Goal: Information Seeking & Learning: Compare options

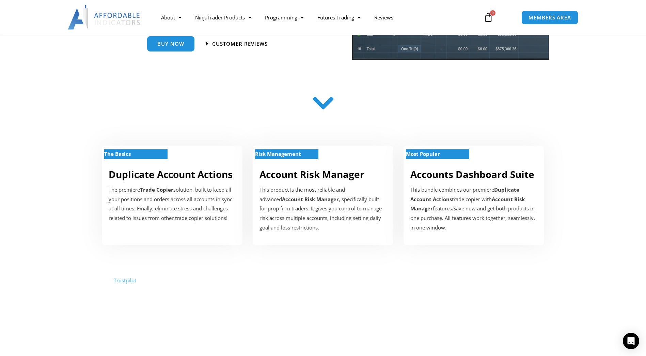
scroll to position [170, 0]
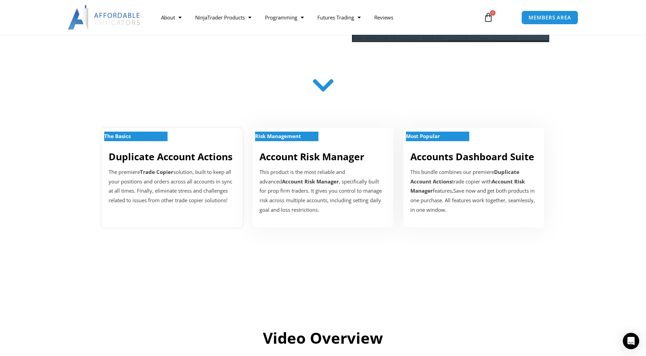
click at [187, 201] on p "The premiere Trade Copier solution, built to keep all your positions and orders…" at bounding box center [172, 186] width 127 height 38
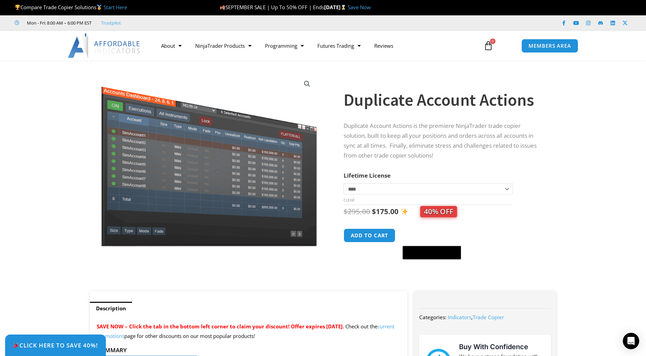
click at [423, 195] on td "**********" at bounding box center [428, 193] width 169 height 21
click at [424, 191] on select "**********" at bounding box center [428, 188] width 169 height 11
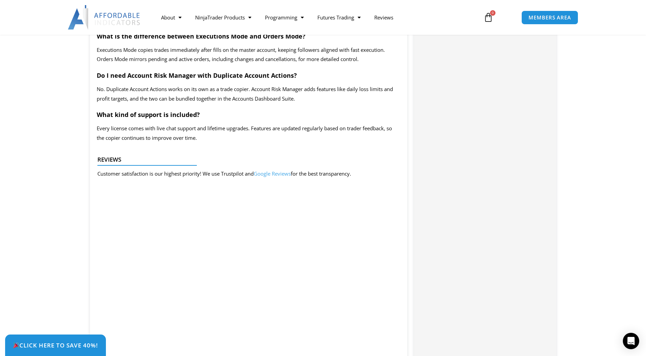
scroll to position [1328, 0]
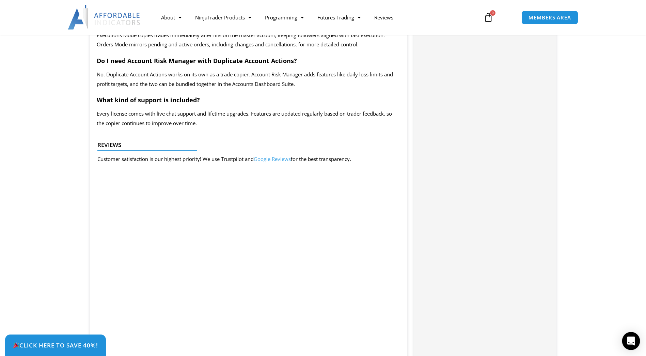
click at [630, 345] on div "Open Intercom Messenger" at bounding box center [631, 341] width 18 height 18
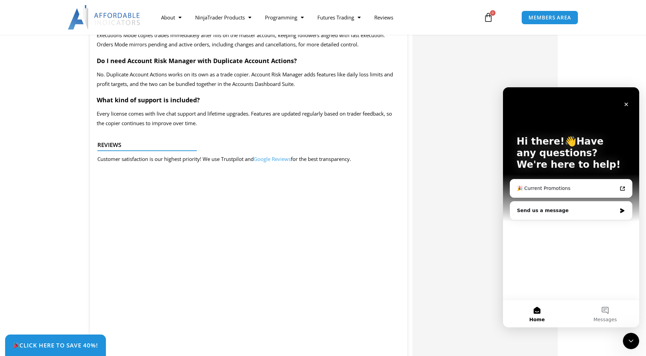
scroll to position [0, 0]
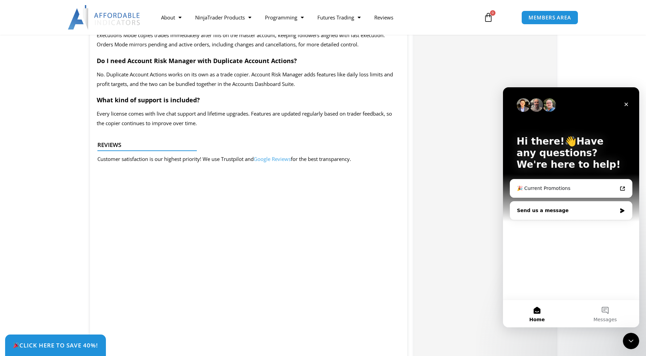
click at [545, 215] on div "Send us a message" at bounding box center [571, 210] width 122 height 18
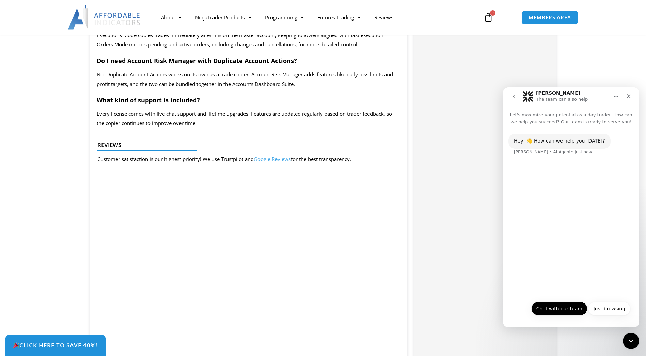
click at [561, 311] on button "Chat with our team" at bounding box center [559, 308] width 56 height 14
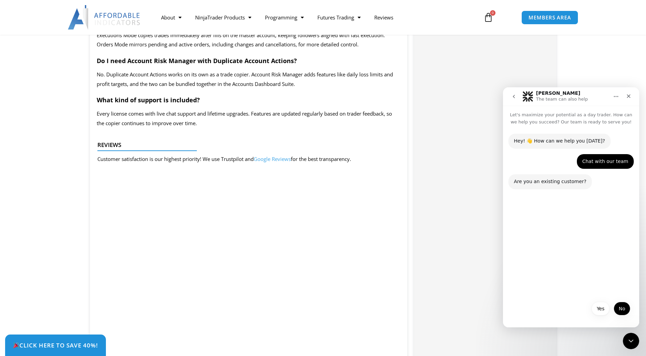
click at [629, 311] on button "No" at bounding box center [622, 308] width 17 height 14
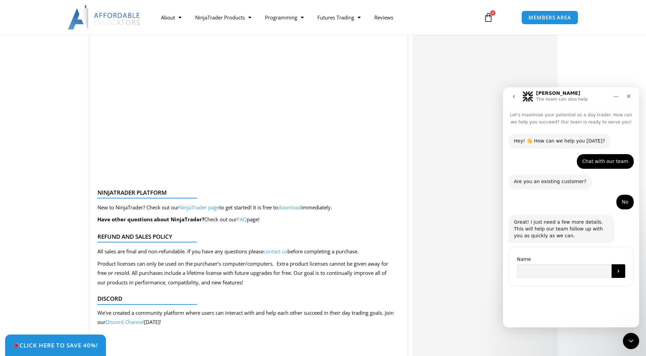
scroll to position [1669, 0]
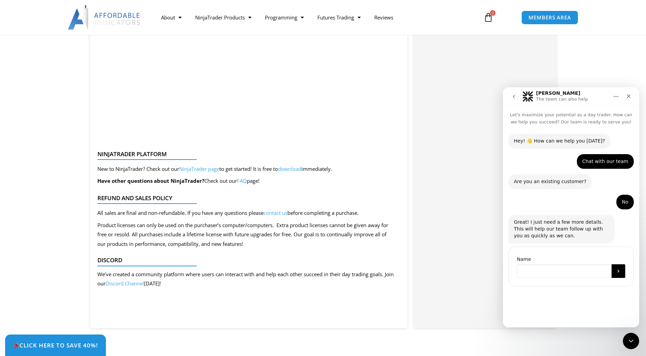
click at [556, 268] on input "Name" at bounding box center [564, 271] width 95 height 14
type input "*****"
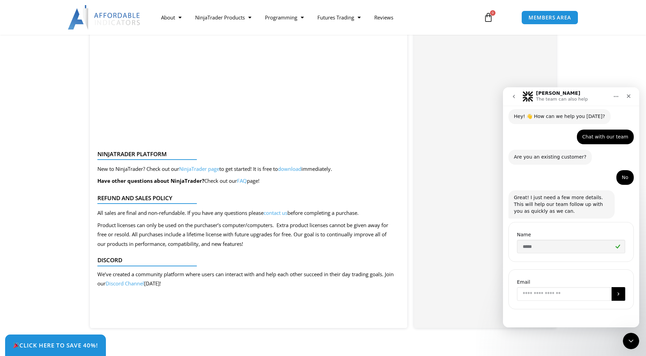
click at [550, 290] on input "Enter your email" at bounding box center [564, 294] width 95 height 14
type input "**********"
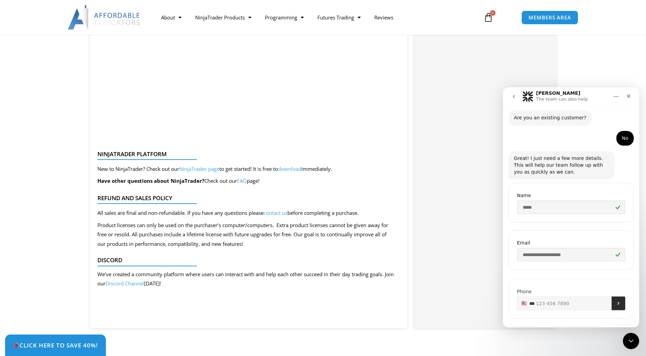
scroll to position [72, 0]
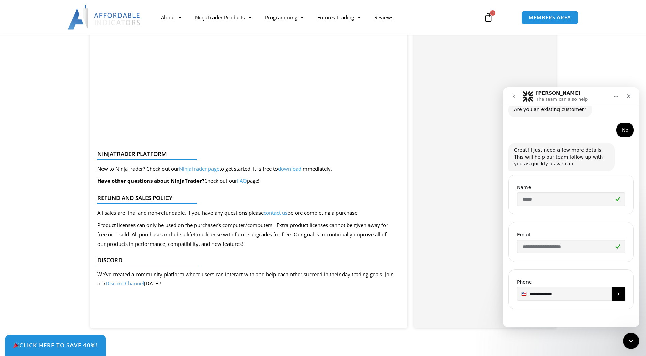
type input "**********"
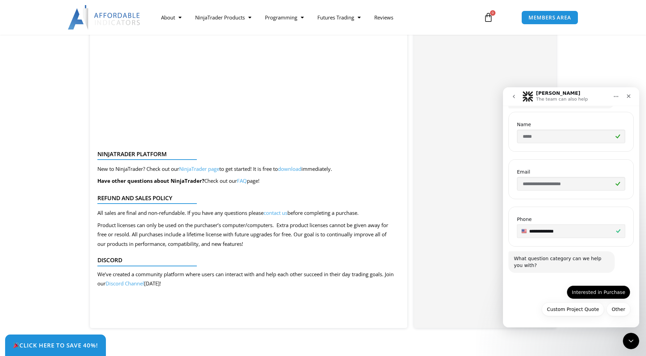
click at [605, 295] on button "Interested in Purchase" at bounding box center [599, 292] width 64 height 14
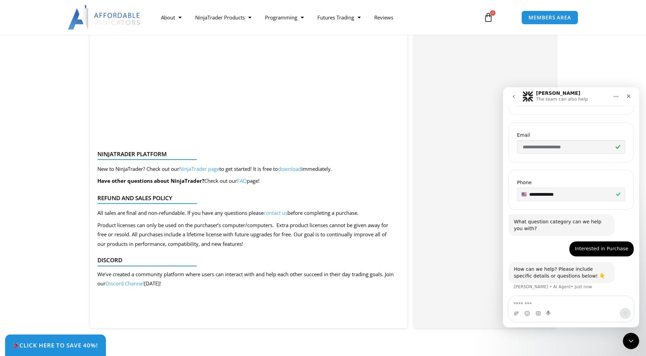
scroll to position [173, 0]
click at [536, 304] on textarea "Message…" at bounding box center [571, 302] width 125 height 12
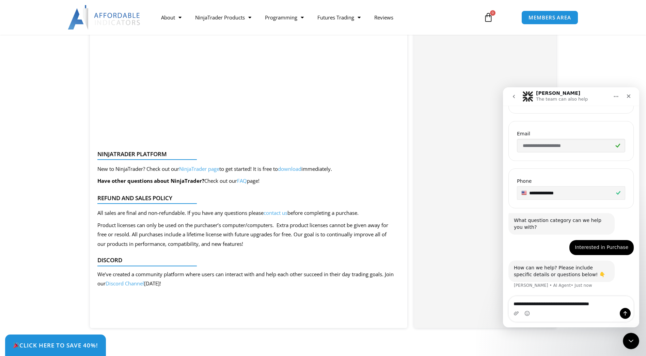
type textarea "**********"
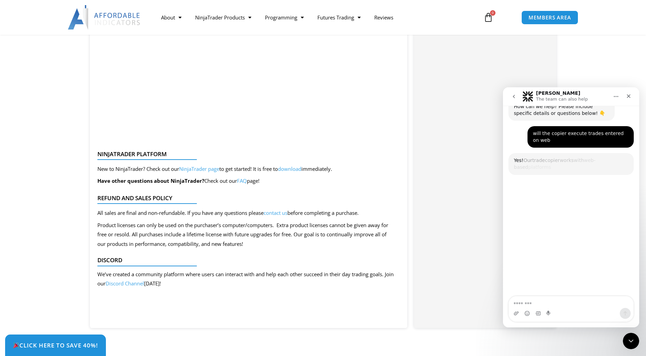
scroll to position [356, 0]
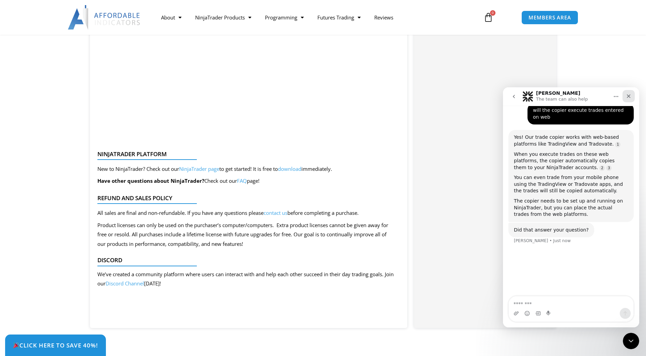
click at [629, 95] on icon "Close" at bounding box center [628, 95] width 5 height 5
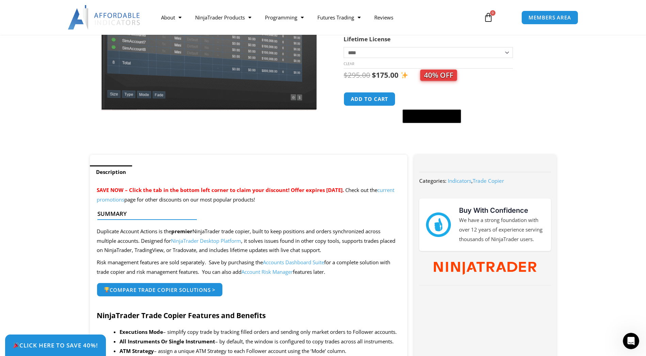
scroll to position [0, 0]
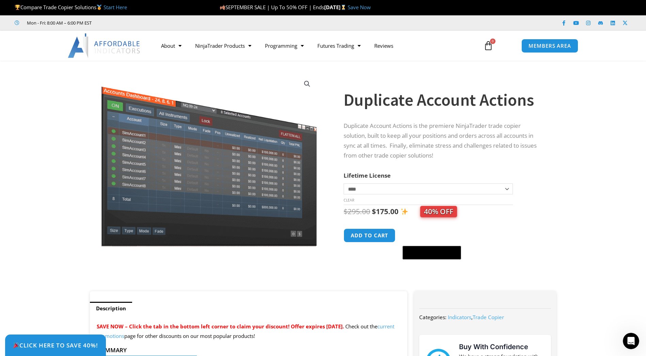
click at [437, 213] on span "40% OFF" at bounding box center [438, 211] width 37 height 11
click at [453, 193] on select "**********" at bounding box center [428, 188] width 169 height 11
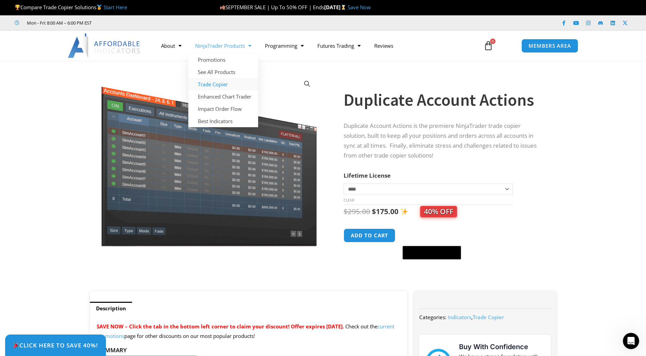
click at [227, 85] on link "Trade Copier" at bounding box center [223, 84] width 70 height 12
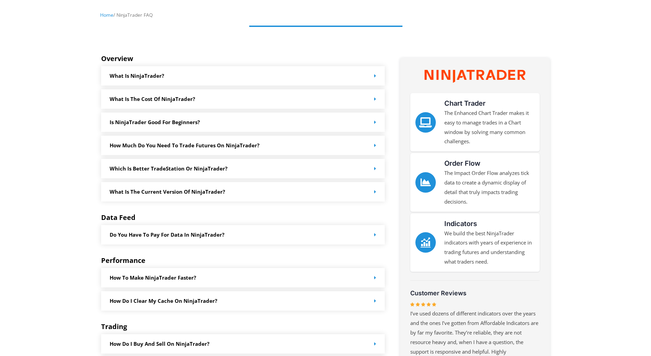
scroll to position [204, 0]
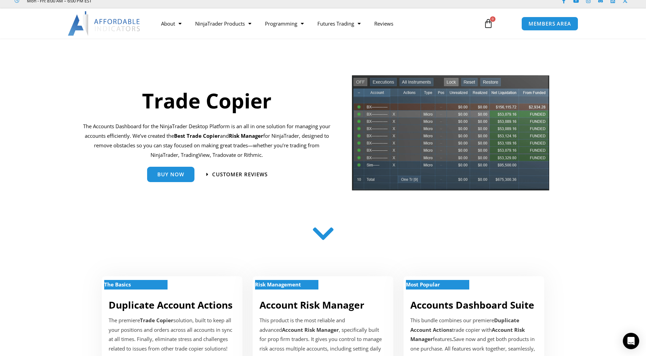
scroll to position [34, 0]
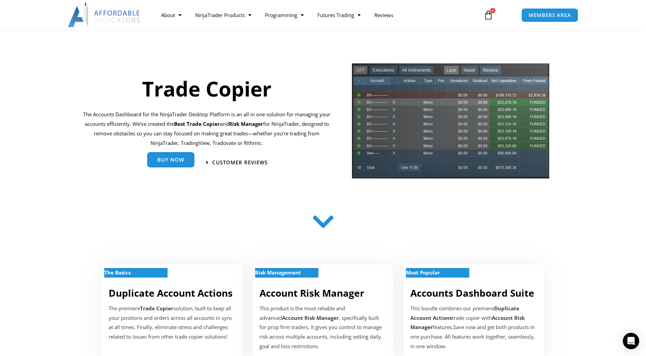
click at [173, 162] on span "Buy Now" at bounding box center [170, 159] width 27 height 5
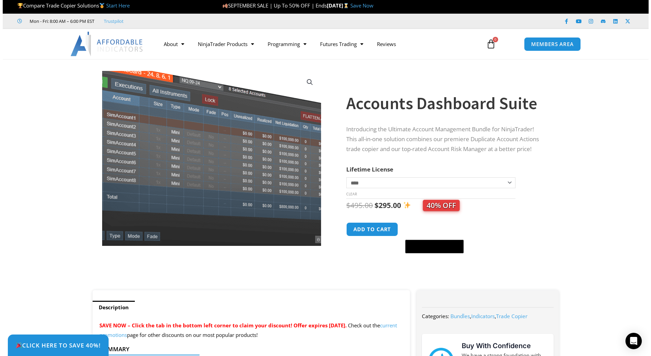
scroll to position [204, 0]
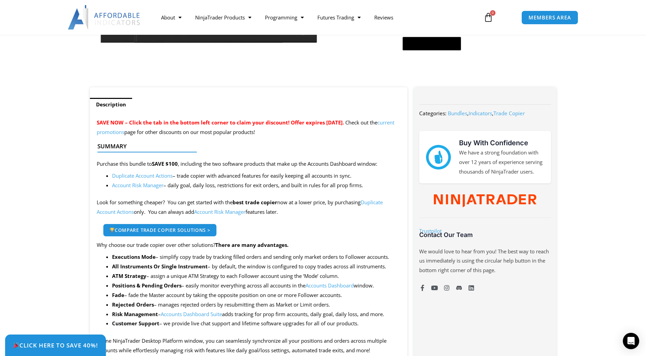
click at [190, 231] on span "Compare Trade Copier Solutions >" at bounding box center [159, 229] width 101 height 5
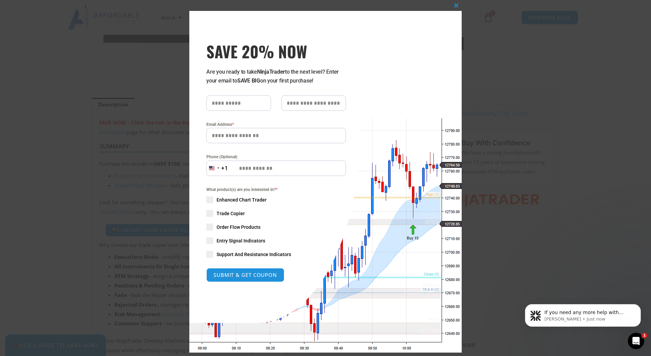
scroll to position [0, 0]
click at [628, 340] on div "Open Intercom Messenger" at bounding box center [635, 339] width 22 height 22
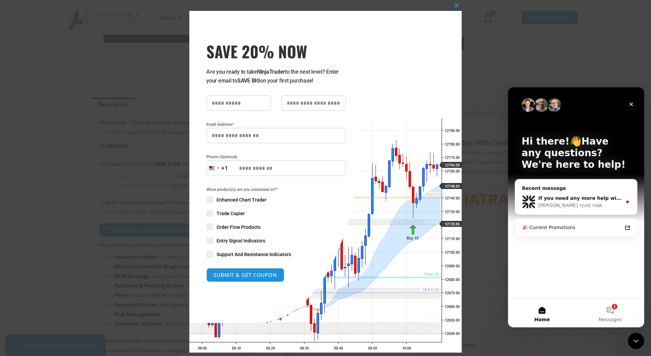
click at [632, 103] on icon "Close" at bounding box center [631, 103] width 5 height 5
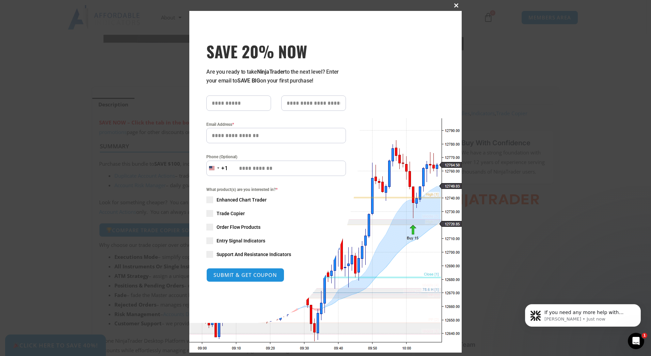
click at [456, 4] on span "SAVE 20% NOW popup" at bounding box center [456, 5] width 11 height 4
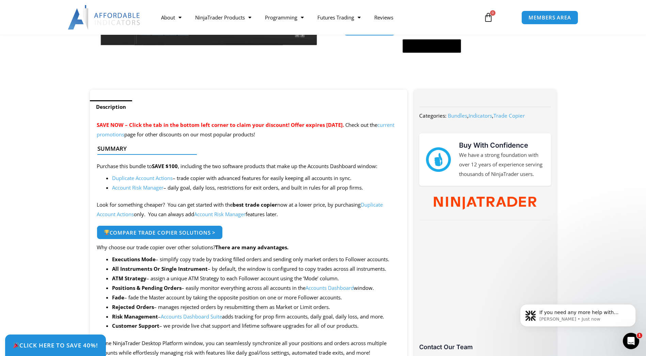
scroll to position [204, 0]
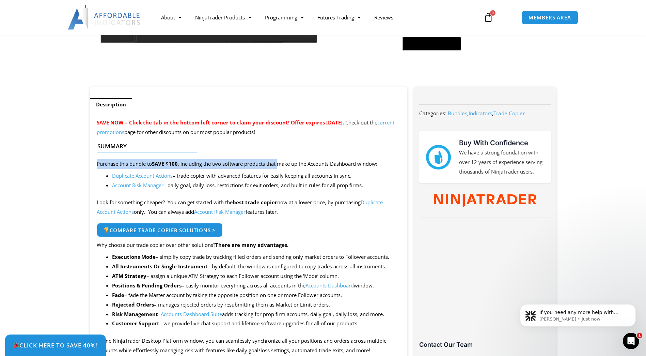
drag, startPoint x: 202, startPoint y: 161, endPoint x: 282, endPoint y: 167, distance: 79.8
click at [282, 167] on p "Purchase this bundle to SAVE $100 , including the two software products that ma…" at bounding box center [249, 164] width 304 height 10
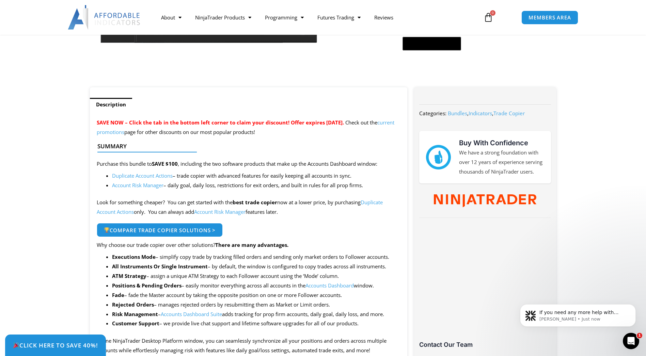
drag, startPoint x: 281, startPoint y: 165, endPoint x: 330, endPoint y: 165, distance: 49.7
click at [330, 165] on div at bounding box center [245, 158] width 297 height 16
drag, startPoint x: 240, startPoint y: 170, endPoint x: 312, endPoint y: 177, distance: 71.9
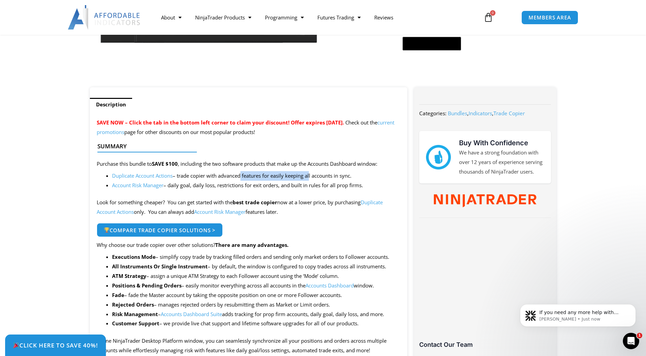
click at [312, 177] on li "Duplicate Account Actions – trade copier with advanced features for easily keep…" at bounding box center [256, 176] width 289 height 10
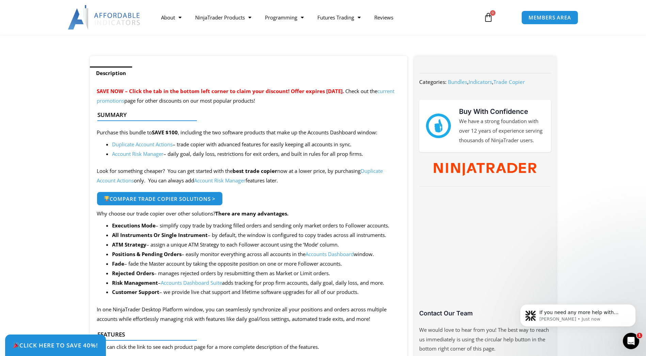
scroll to position [0, 0]
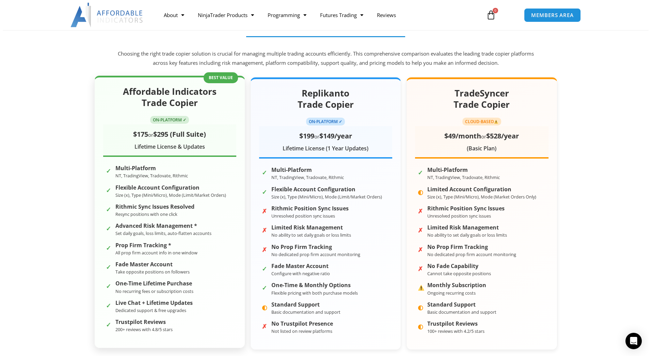
scroll to position [102, 0]
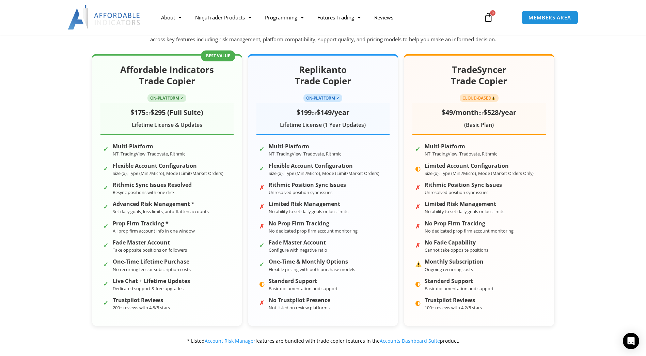
click at [601, 103] on section "Affordable Indicators Trade Copier ON-PLATFORM ✓ $175 or $295 (Full Suite) Life…" at bounding box center [323, 200] width 646 height 312
